Goal: Consume media (video, audio): Consume media (video, audio)

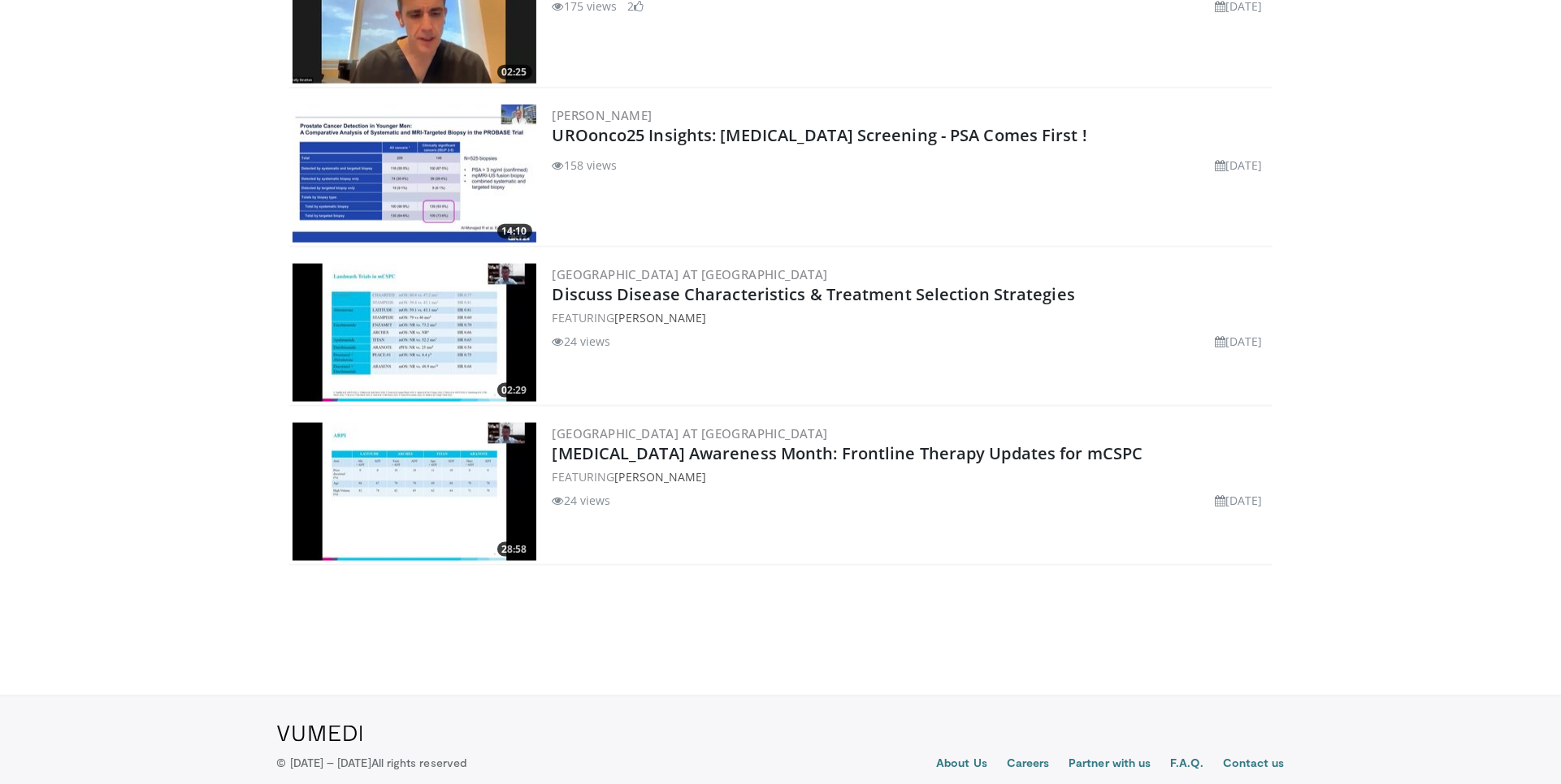
scroll to position [2078, 0]
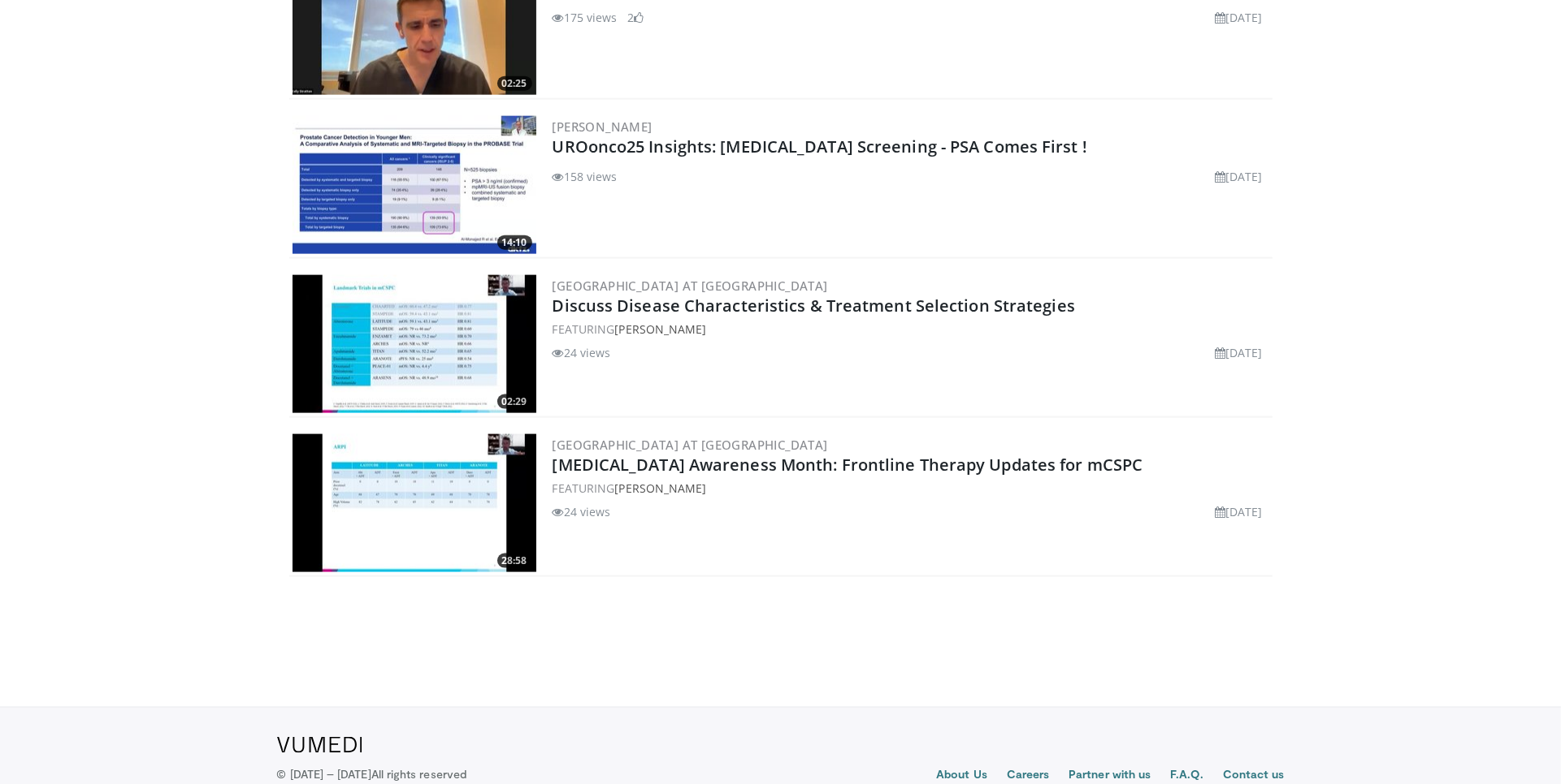
click at [483, 484] on img at bounding box center [414, 503] width 244 height 138
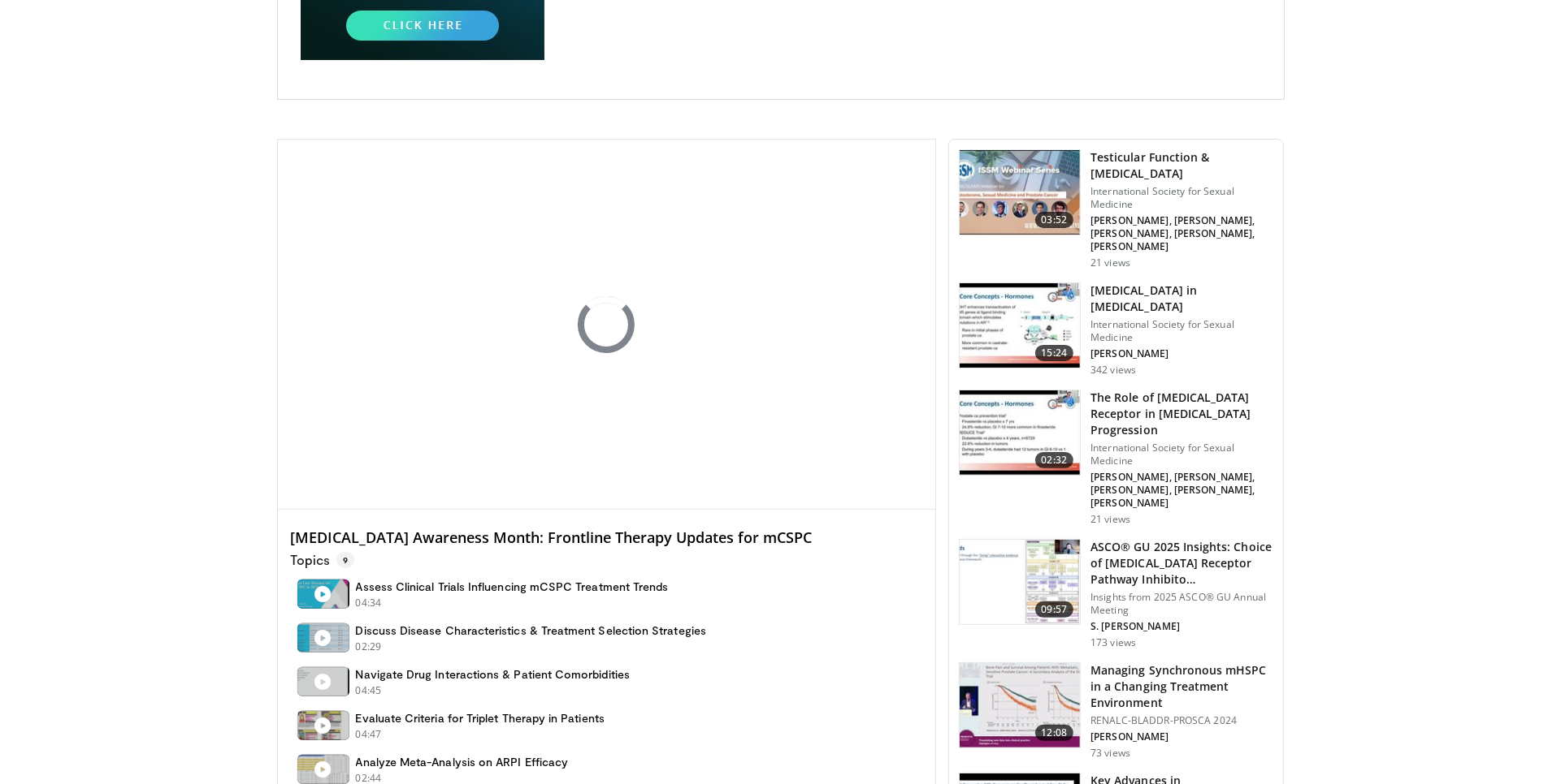
scroll to position [336, 0]
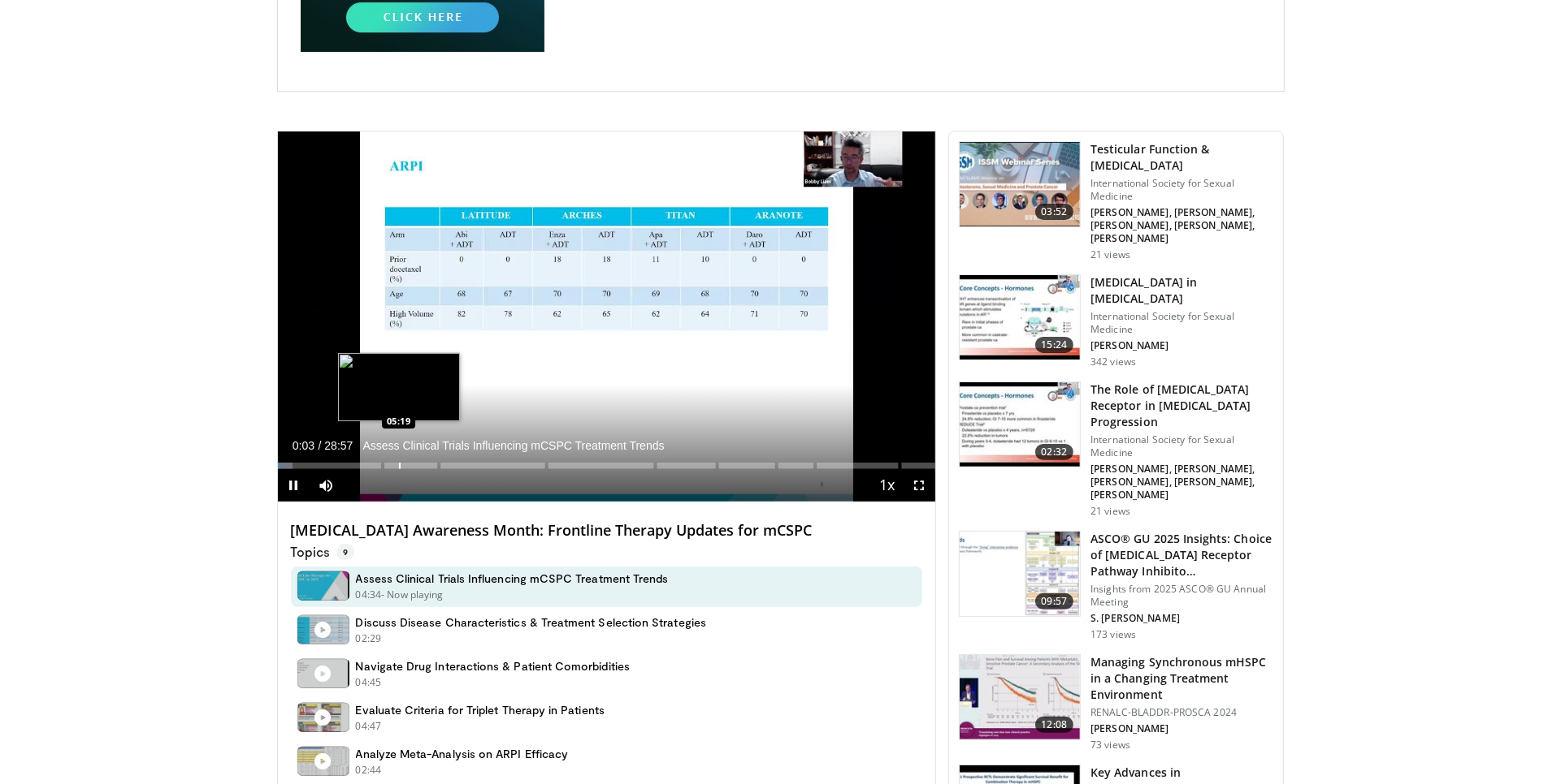
click at [398, 460] on div "Loaded : 2.28% 00:03 05:19" at bounding box center [607, 462] width 658 height 16
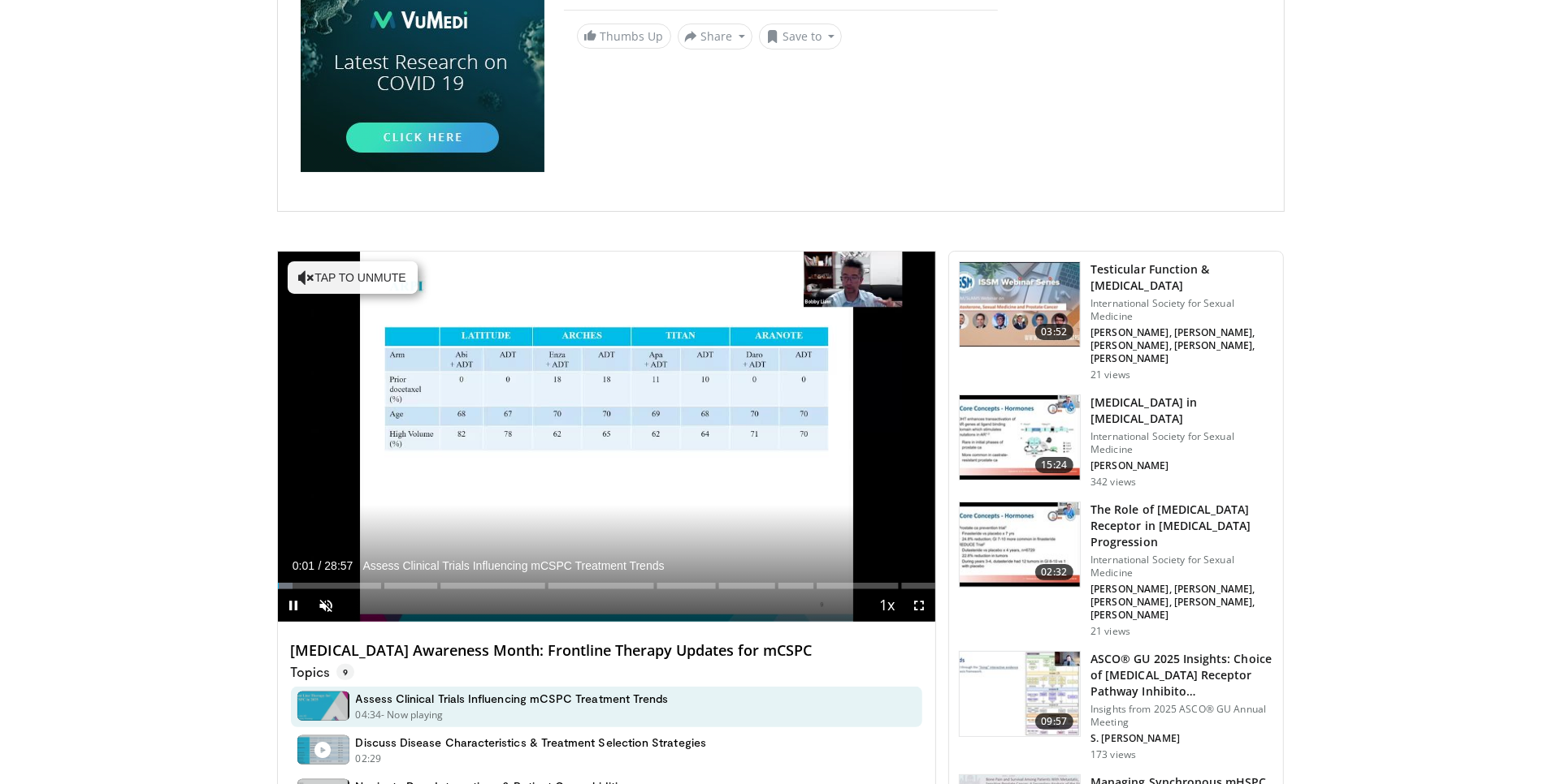
scroll to position [203, 0]
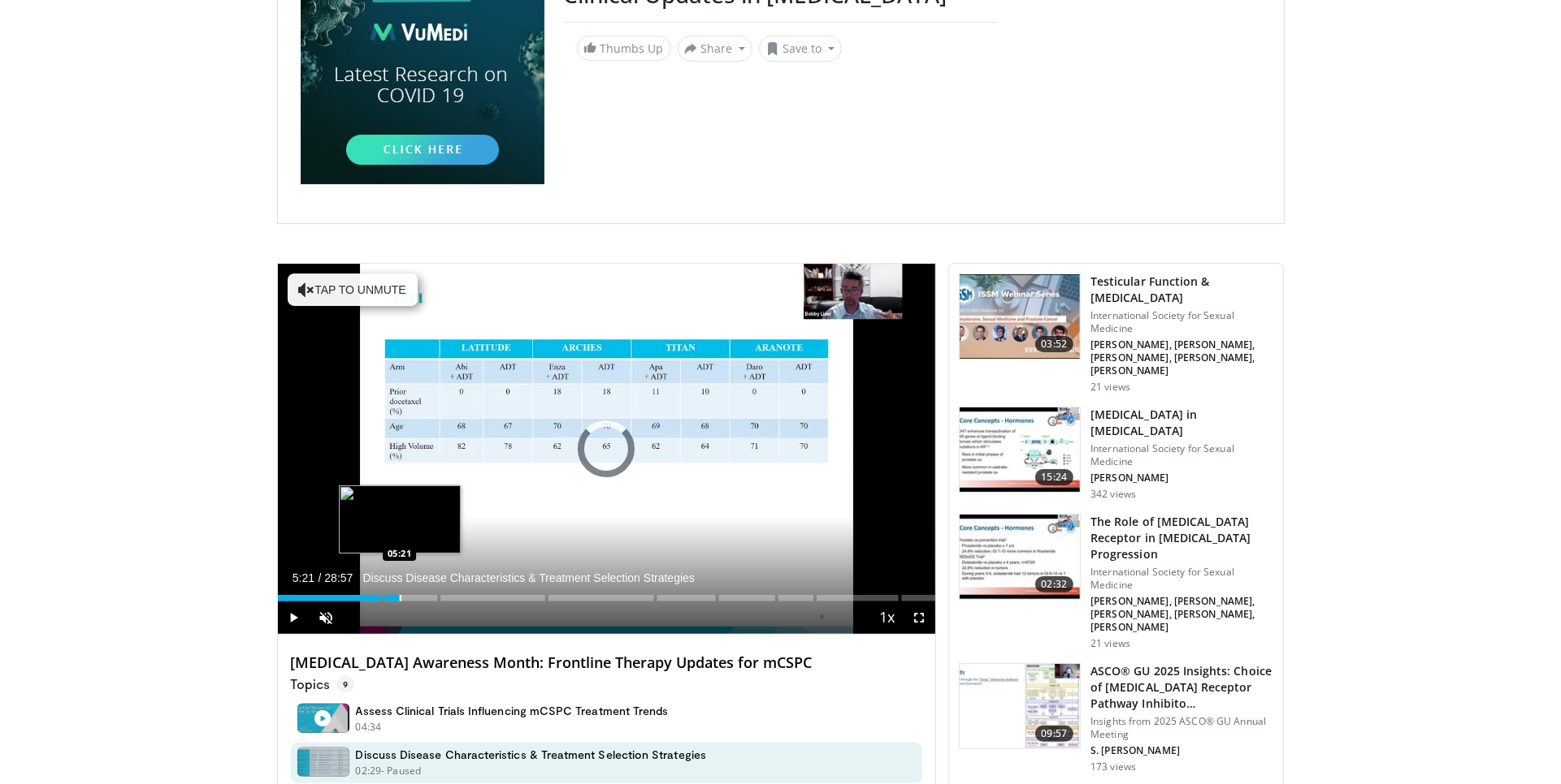
click at [400, 598] on div "Progress Bar" at bounding box center [401, 598] width 2 height 7
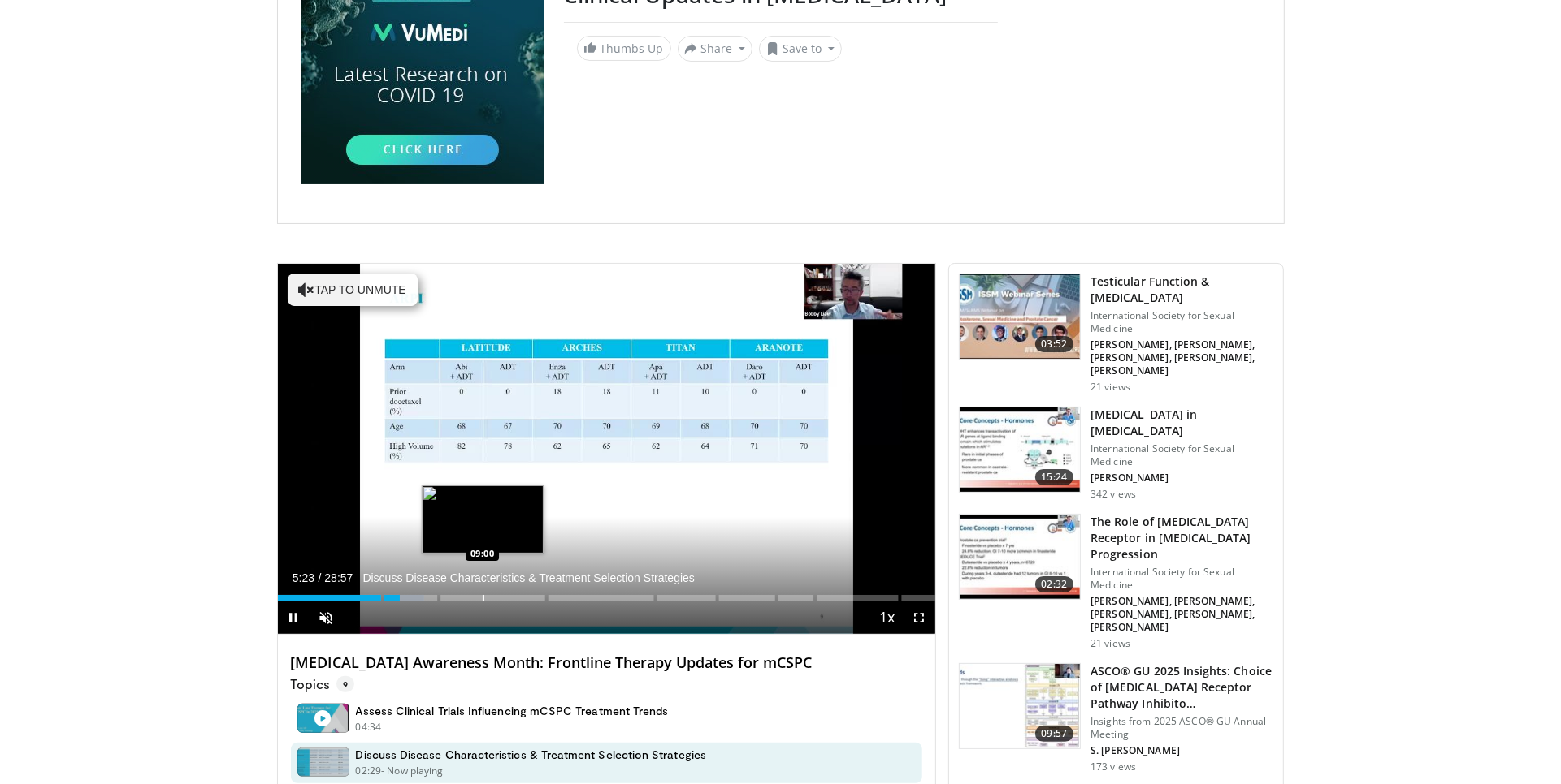
click at [483, 598] on div "Progress Bar" at bounding box center [484, 598] width 2 height 7
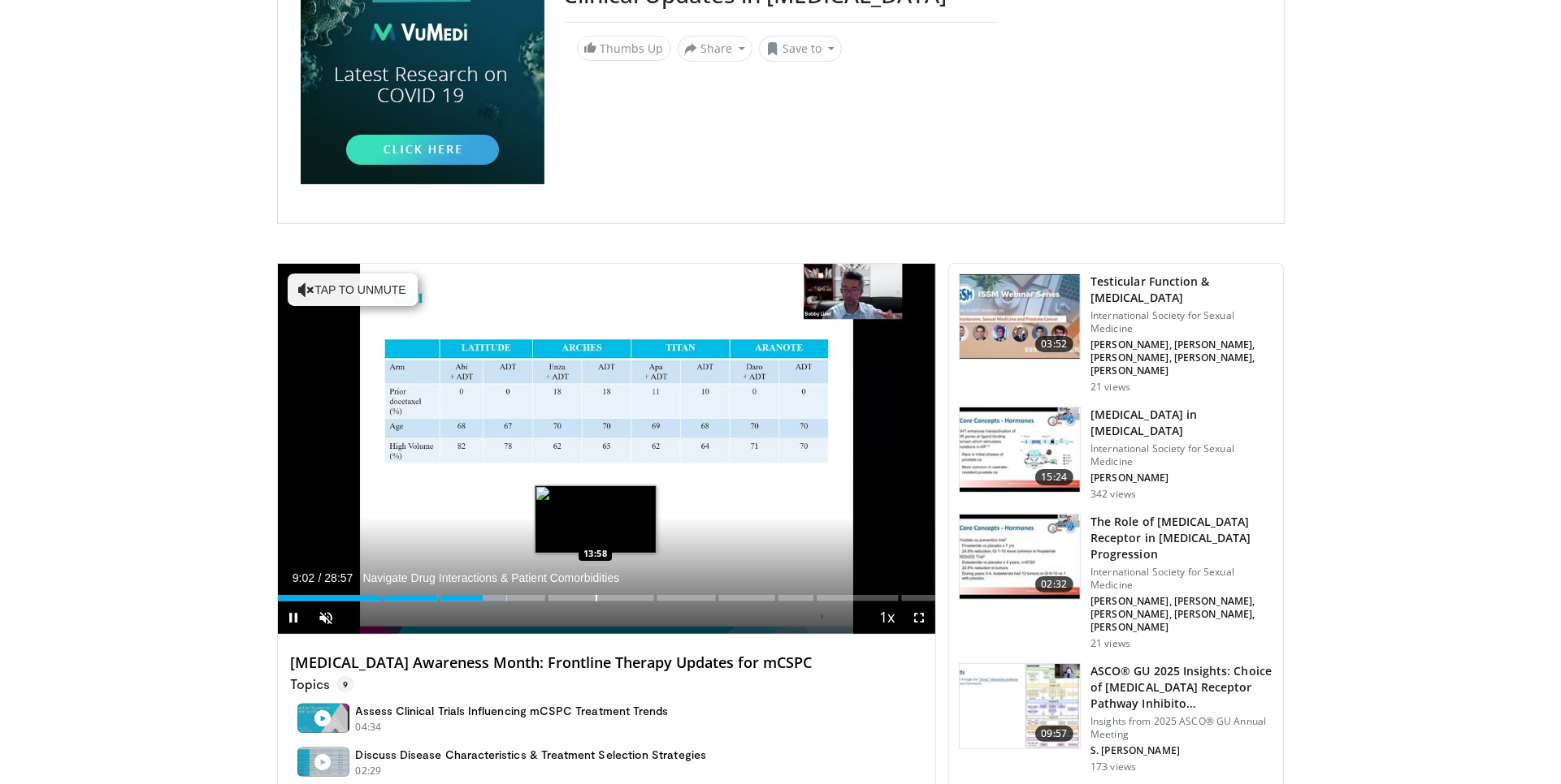
click at [595, 599] on div "Progress Bar" at bounding box center [596, 598] width 2 height 7
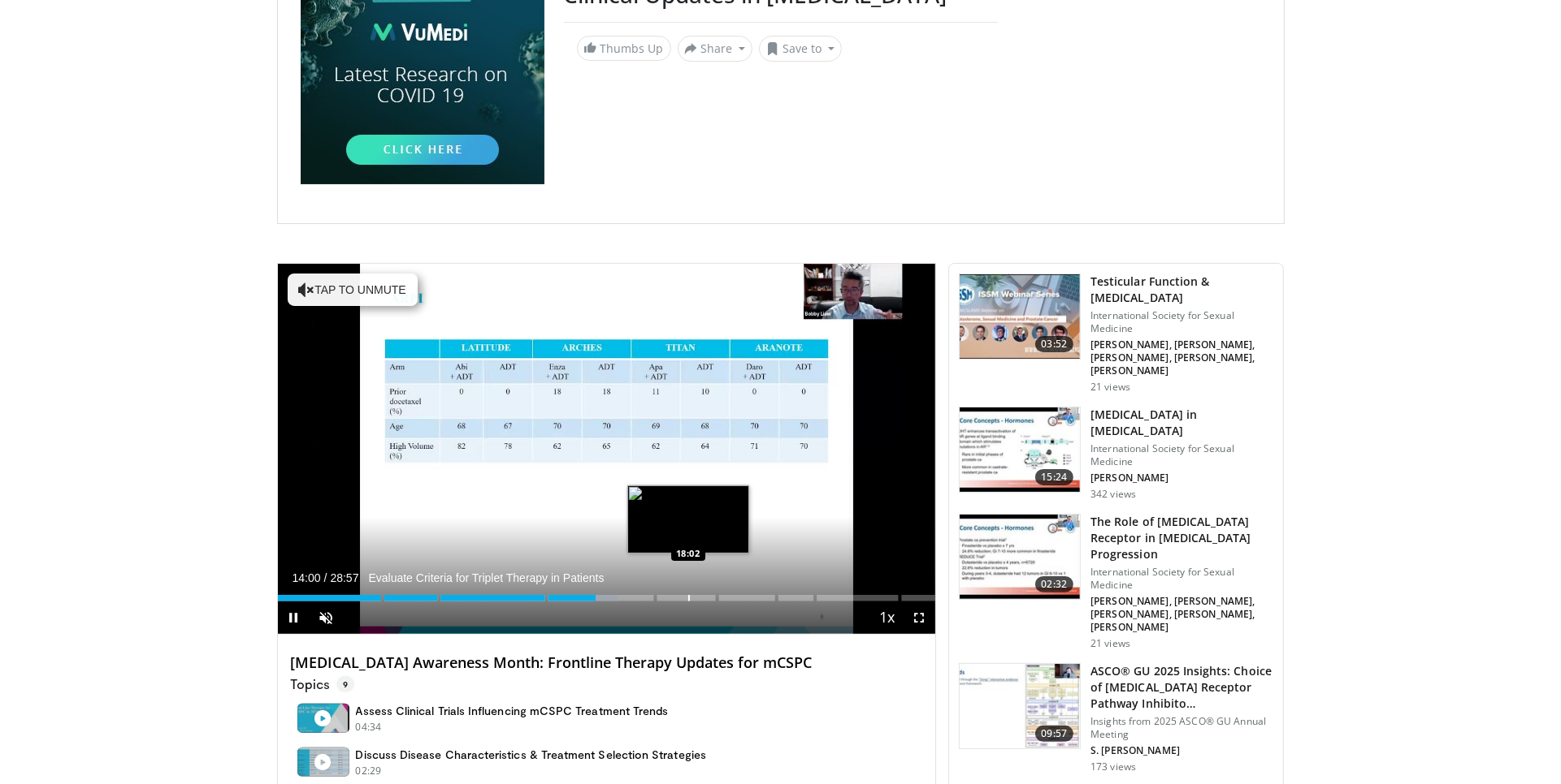
click at [688, 598] on div "Progress Bar" at bounding box center [689, 598] width 2 height 7
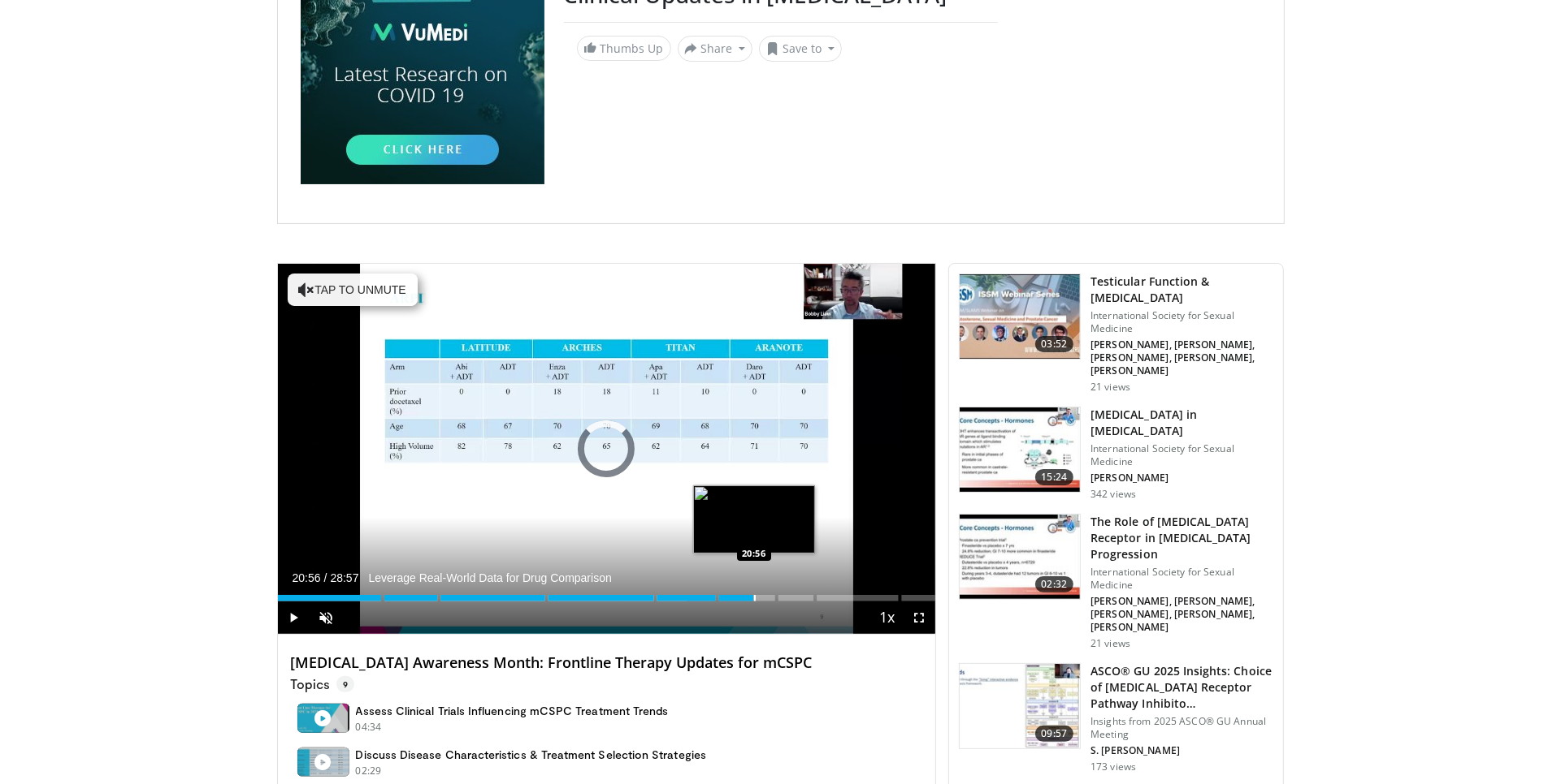
click at [754, 598] on div "Progress Bar" at bounding box center [755, 598] width 2 height 7
click at [790, 597] on div "Progress Bar" at bounding box center [791, 598] width 2 height 7
click at [853, 598] on div "Progress Bar" at bounding box center [854, 598] width 2 height 7
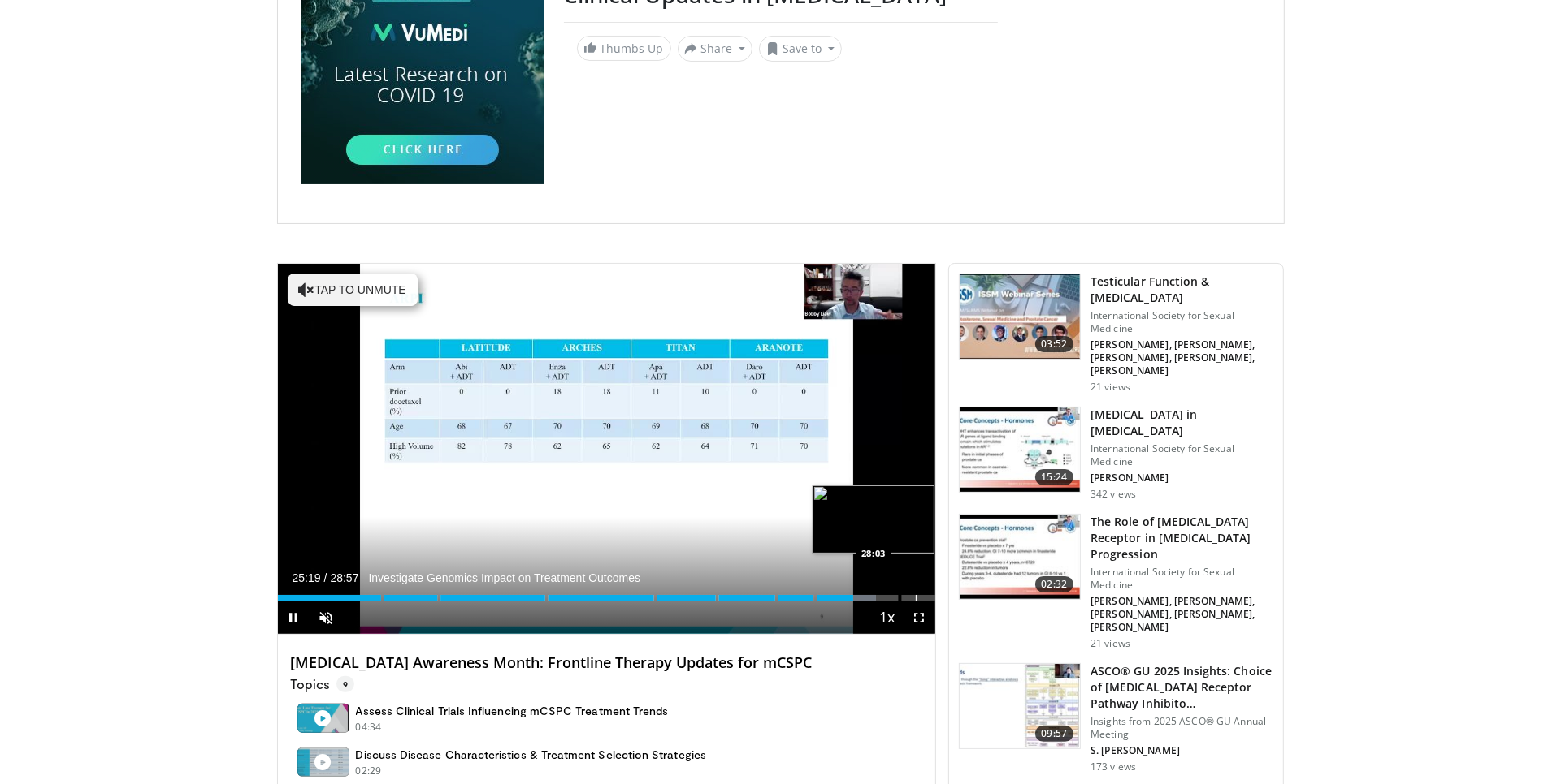
click at [916, 598] on div "Progress Bar" at bounding box center [917, 598] width 2 height 7
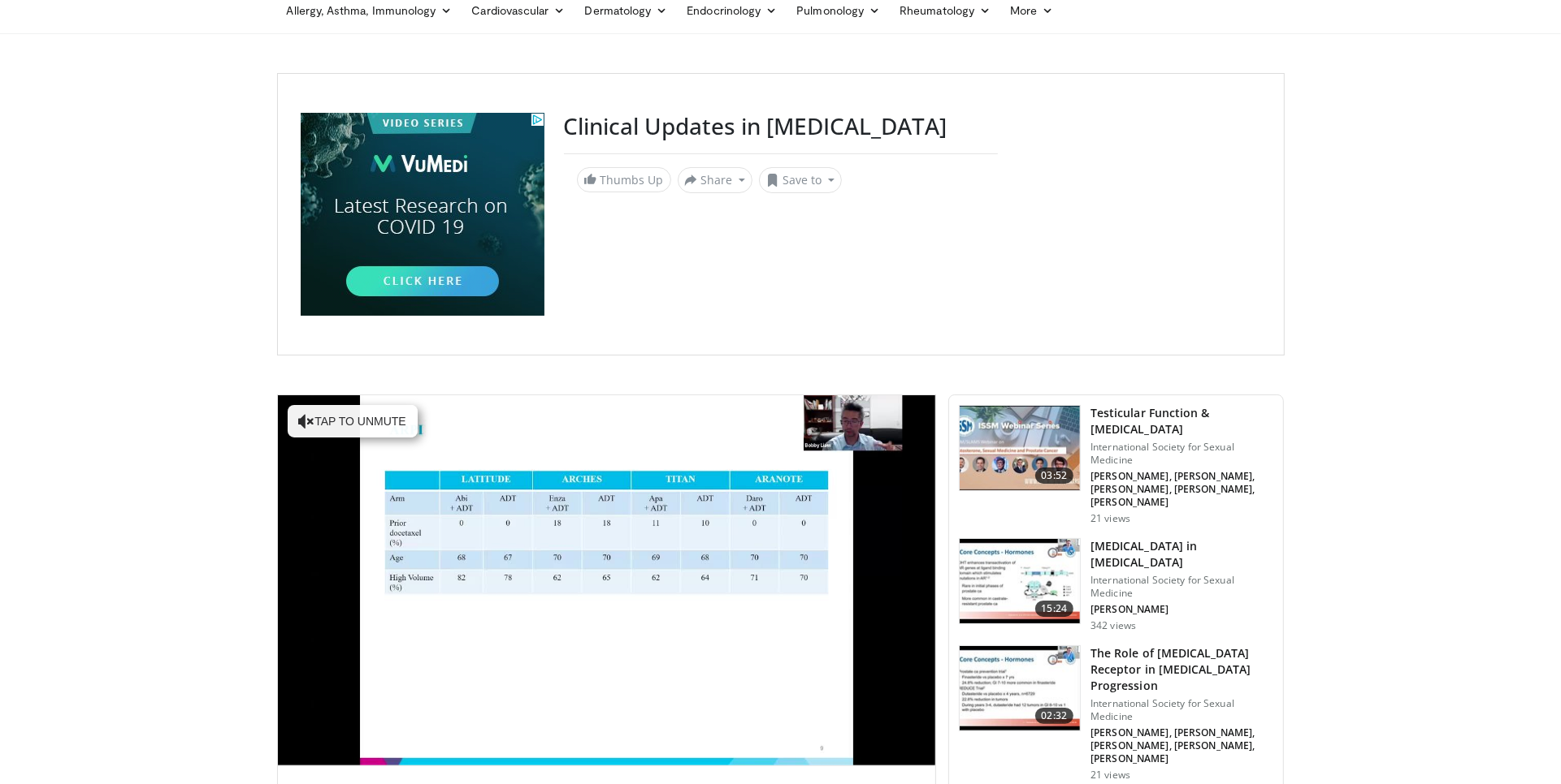
scroll to position [70, 0]
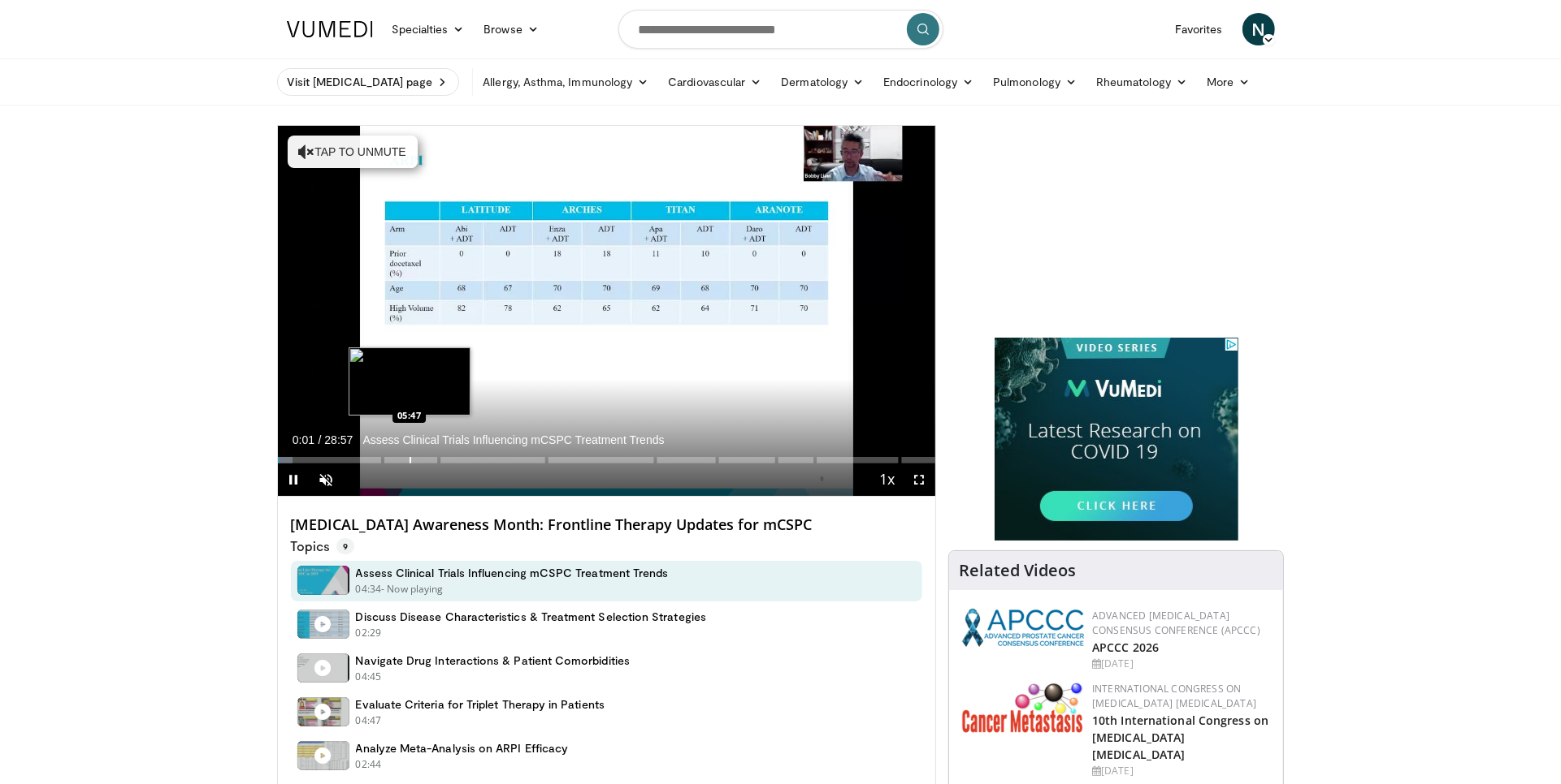
click at [409, 462] on div "Progress Bar" at bounding box center [410, 460] width 2 height 7
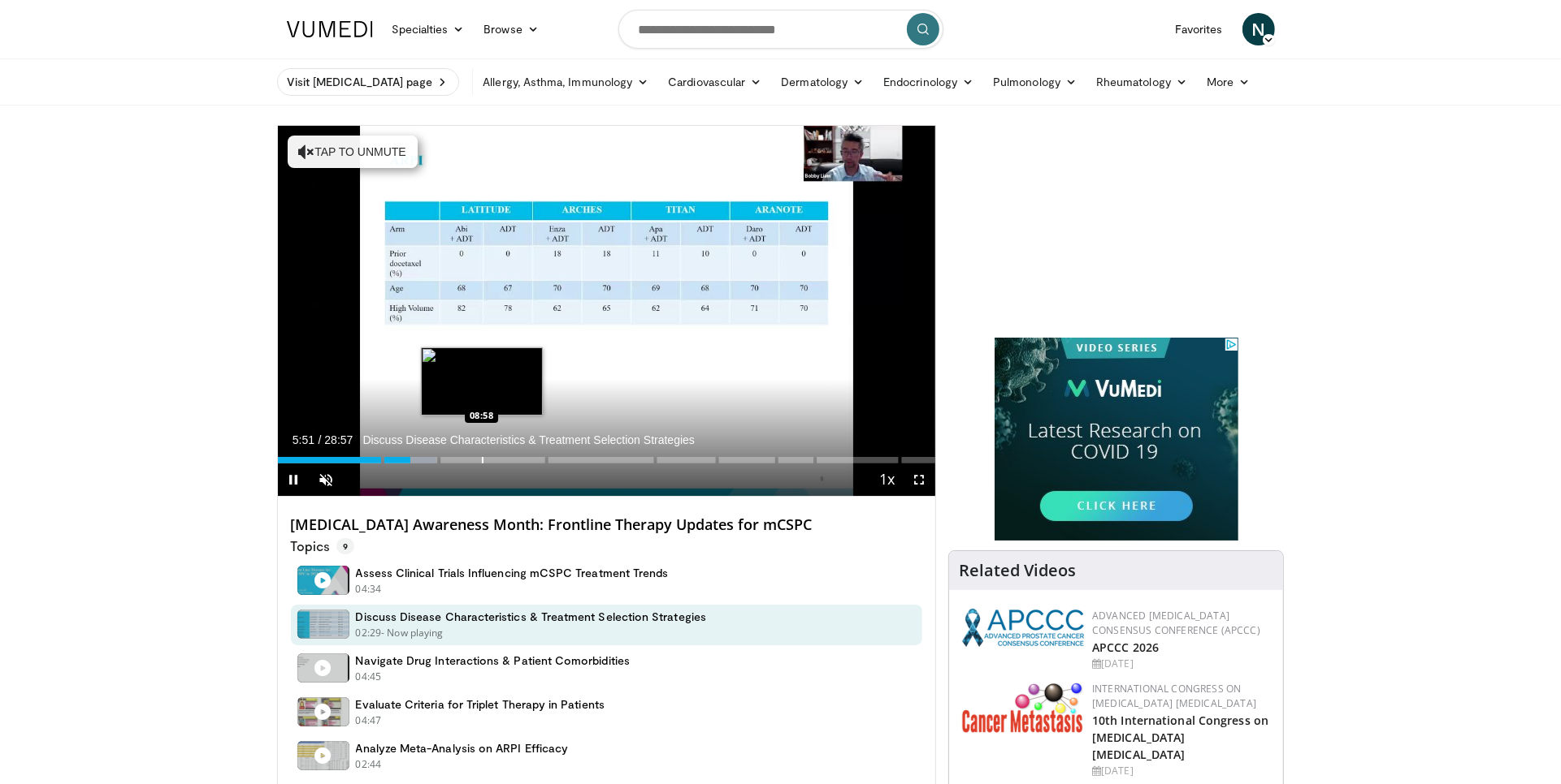
click at [482, 462] on div "Progress Bar" at bounding box center [483, 460] width 2 height 7
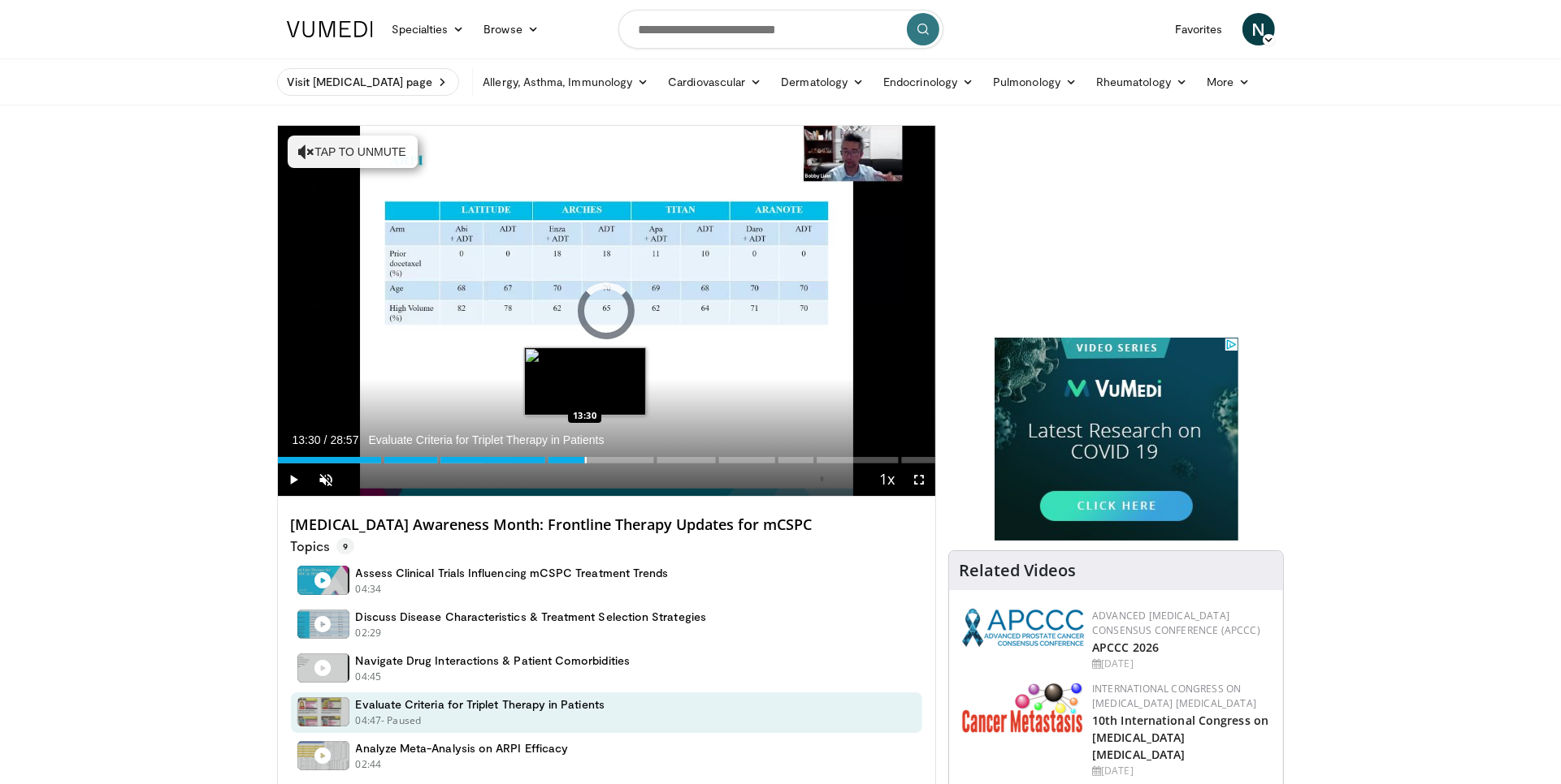
click at [585, 461] on div "Progress Bar" at bounding box center [586, 460] width 2 height 7
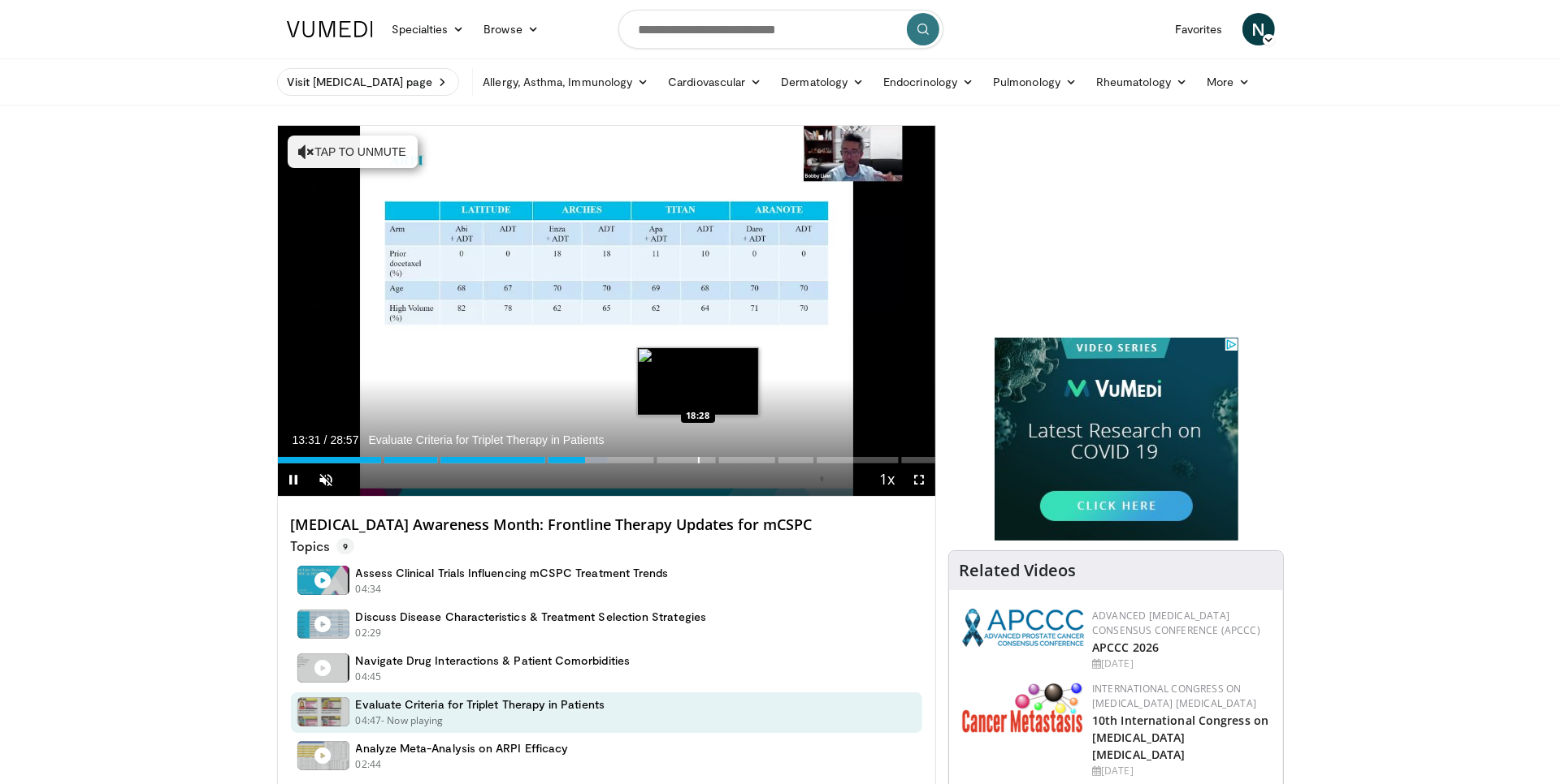
click at [698, 460] on div "Progress Bar" at bounding box center [699, 460] width 2 height 7
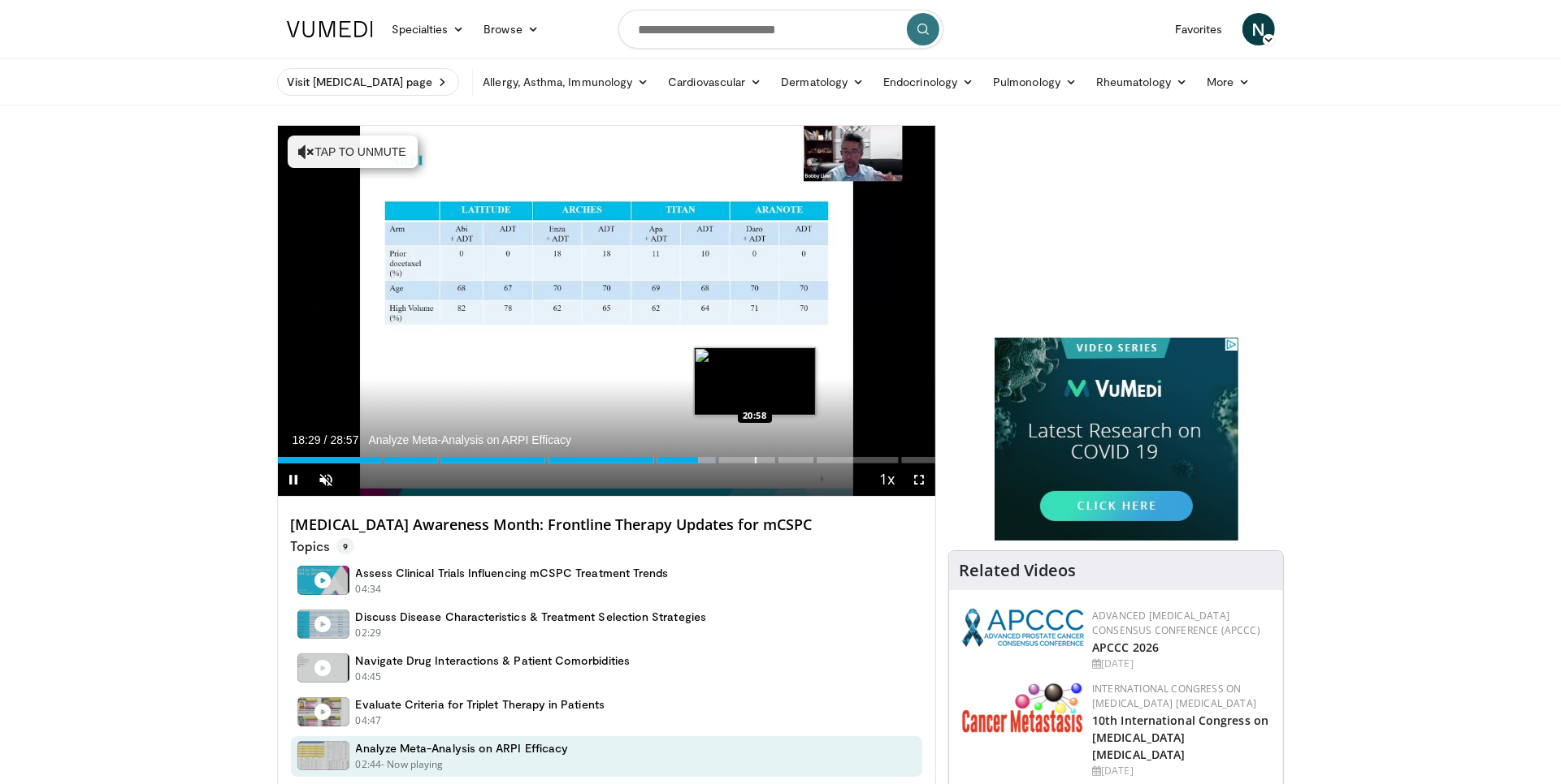
click at [755, 460] on div "Progress Bar" at bounding box center [756, 460] width 2 height 7
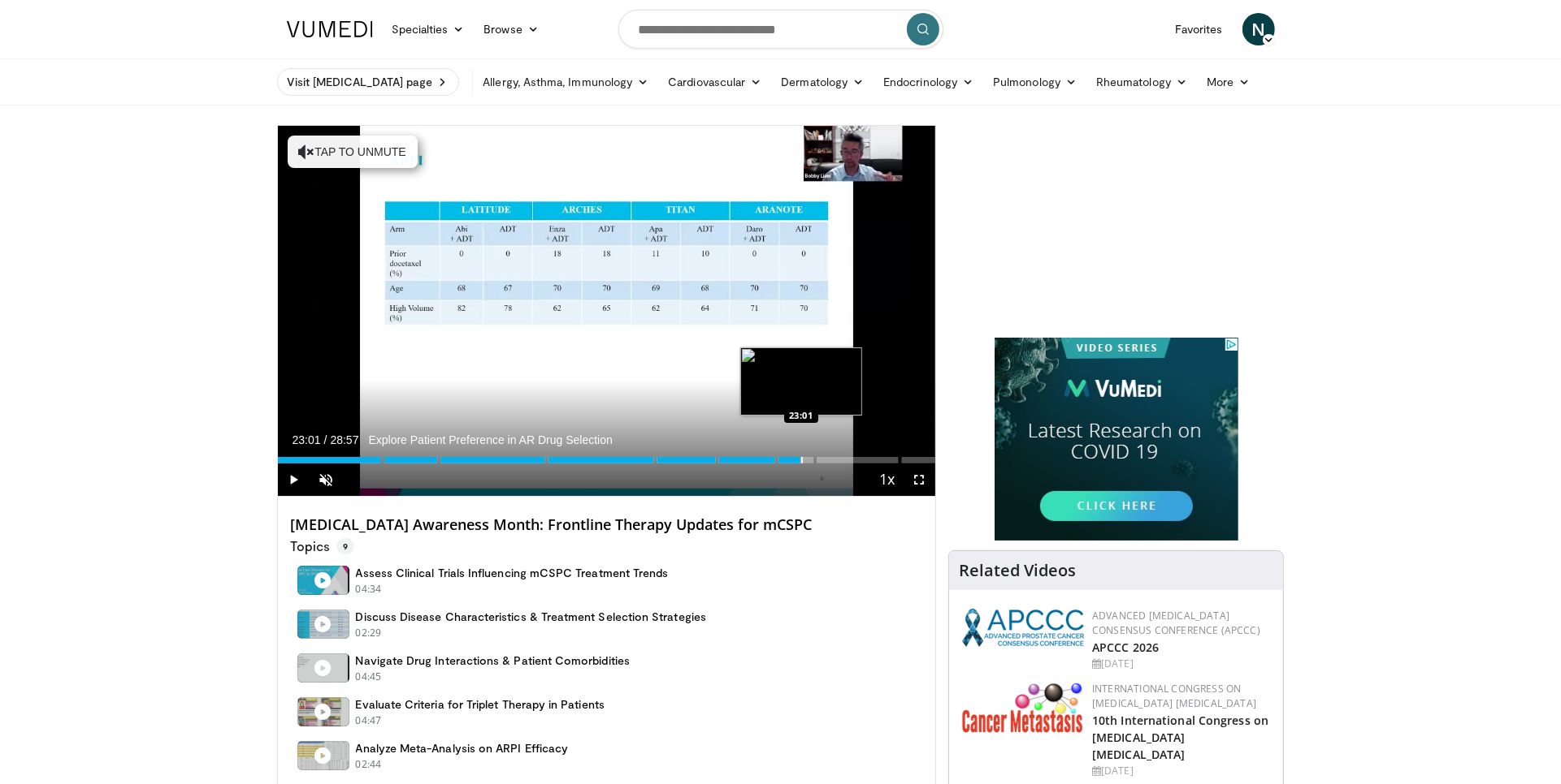
click at [801, 458] on div "Progress Bar" at bounding box center [802, 460] width 2 height 7
click at [837, 460] on div "Progress Bar" at bounding box center [838, 460] width 2 height 7
click at [914, 457] on div "Progress Bar" at bounding box center [915, 460] width 2 height 7
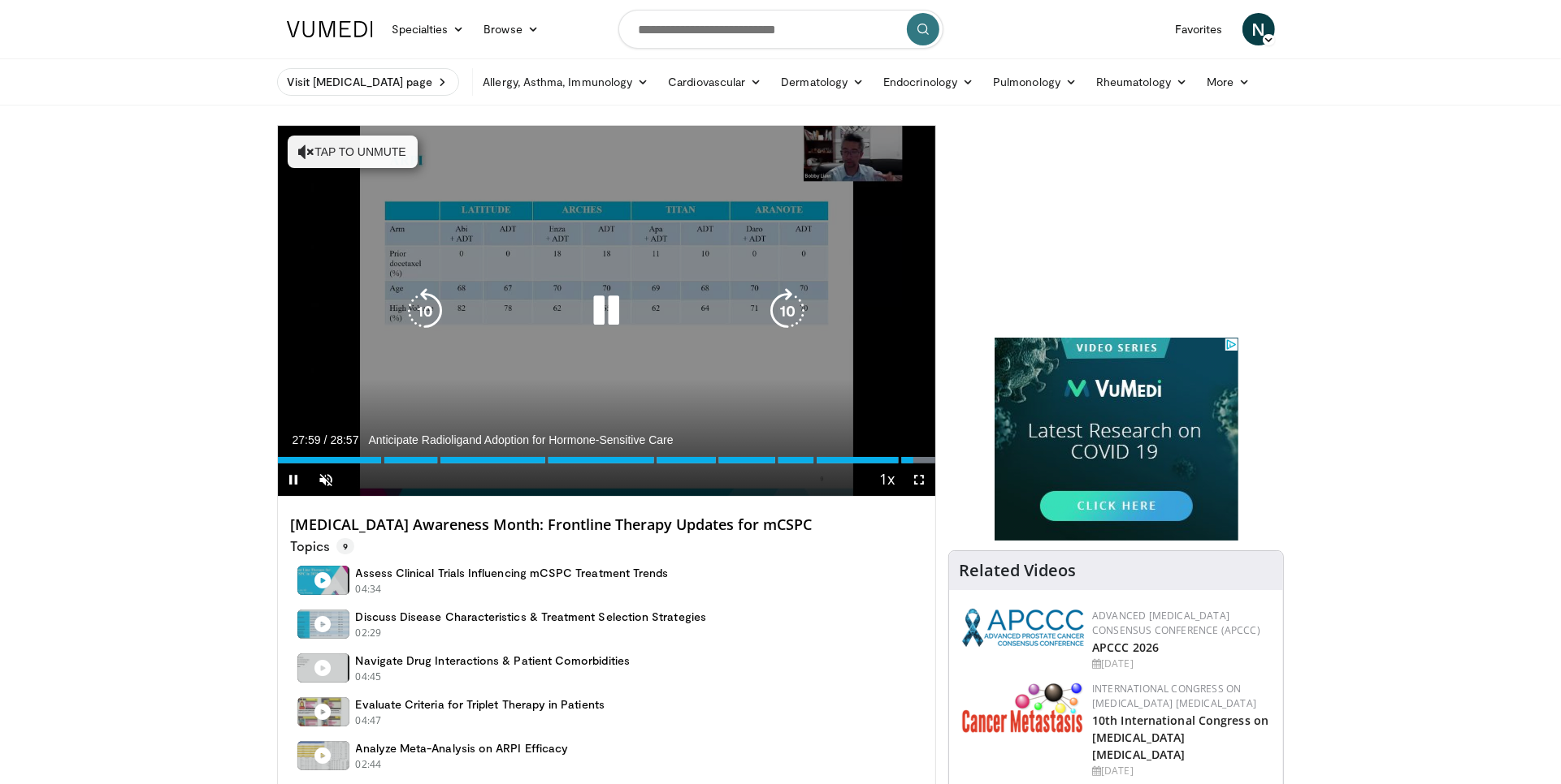
click at [610, 322] on icon "Video Player" at bounding box center [606, 311] width 45 height 45
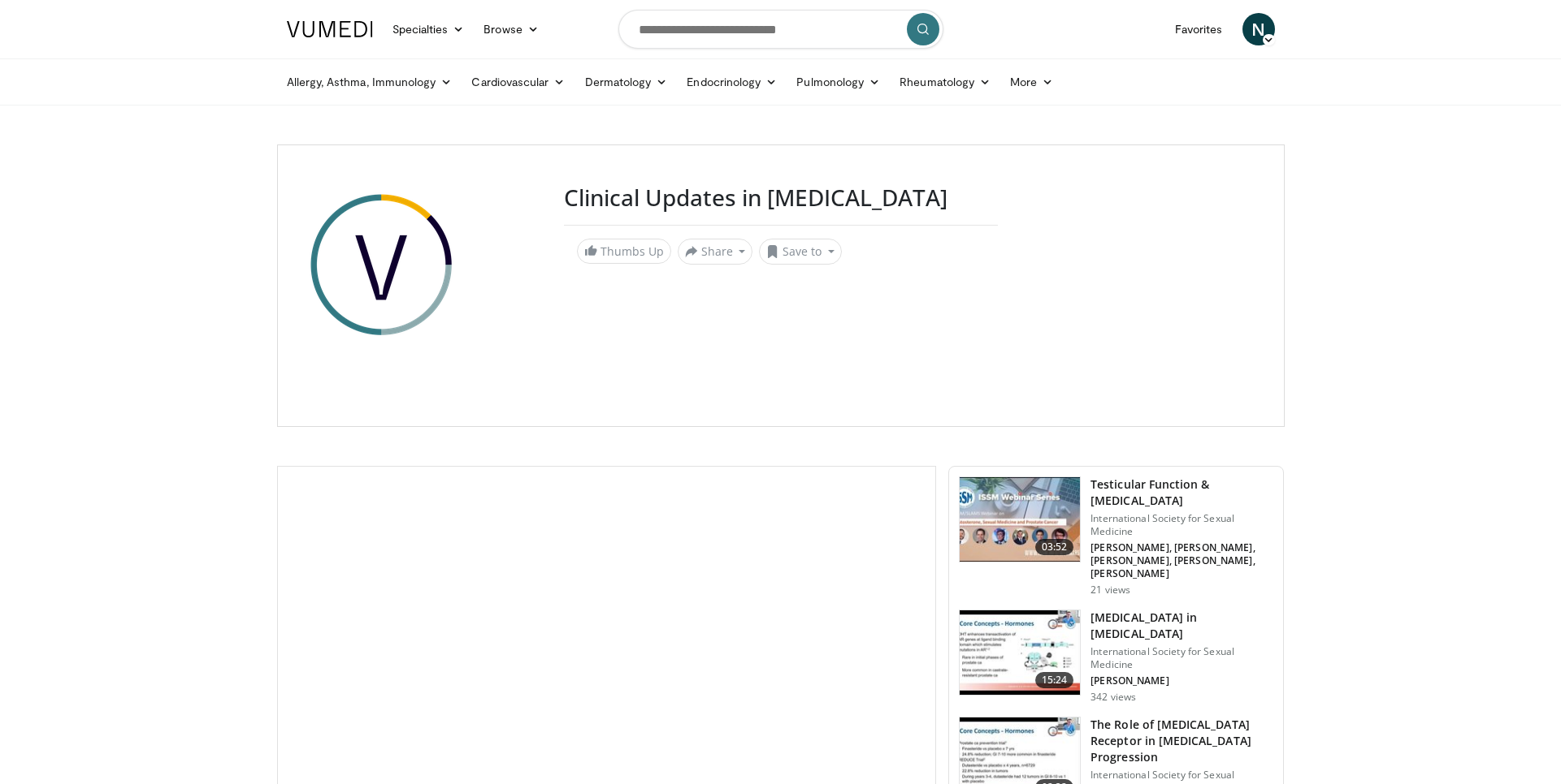
scroll to position [117, 0]
